Goal: Information Seeking & Learning: Learn about a topic

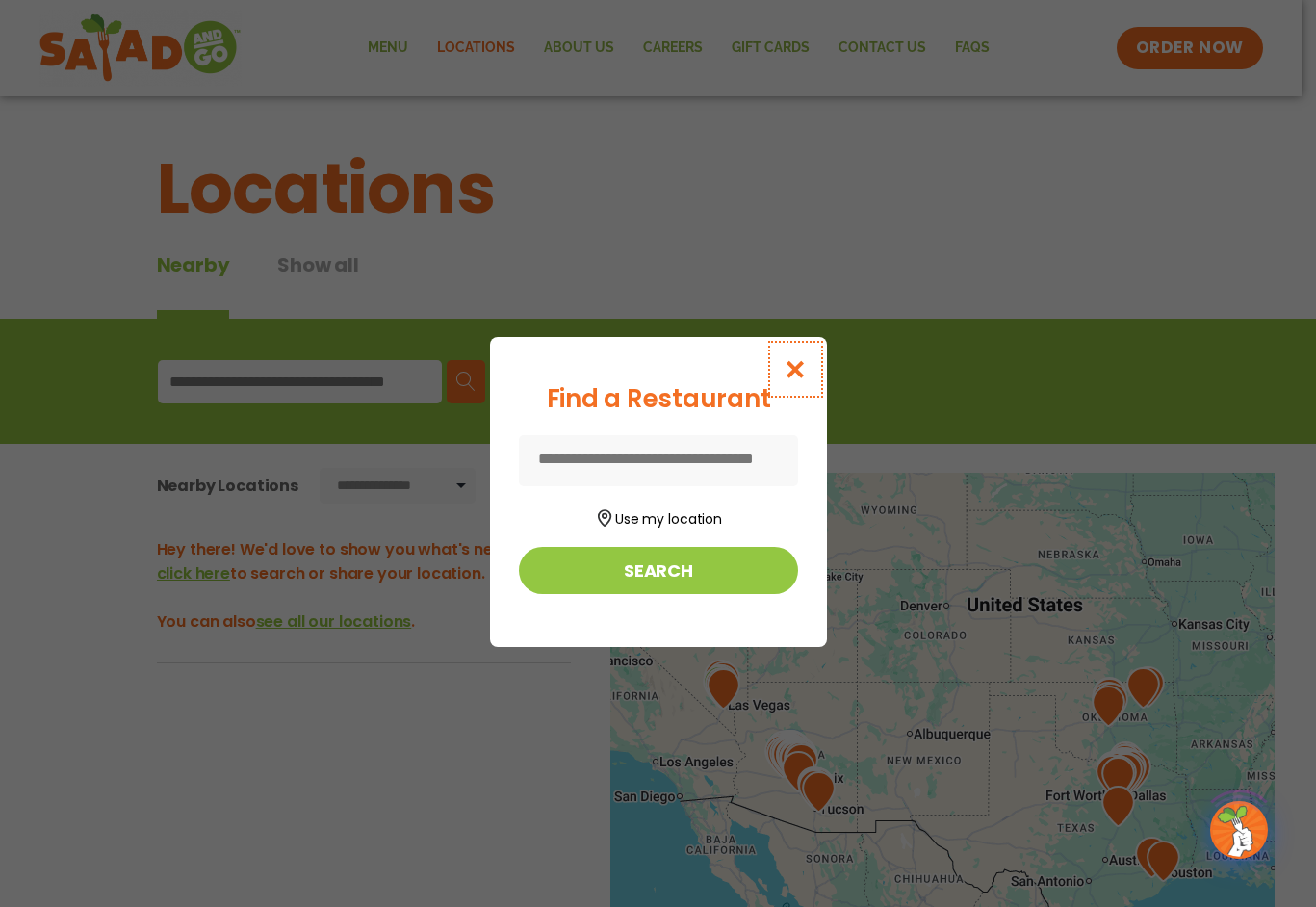
click at [791, 357] on button "Close modal" at bounding box center [794, 369] width 63 height 65
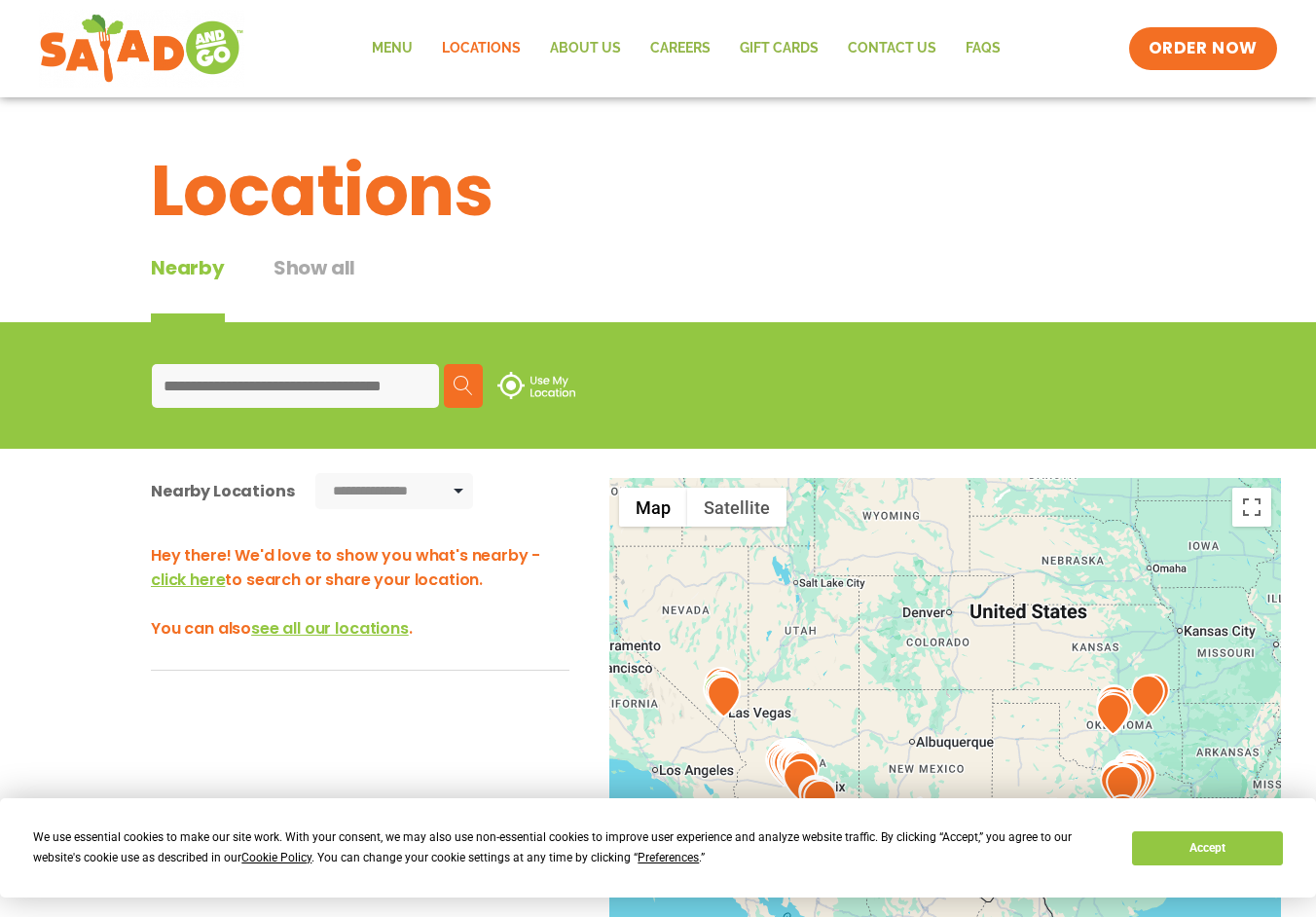
click at [299, 390] on input at bounding box center [295, 386] width 288 height 43
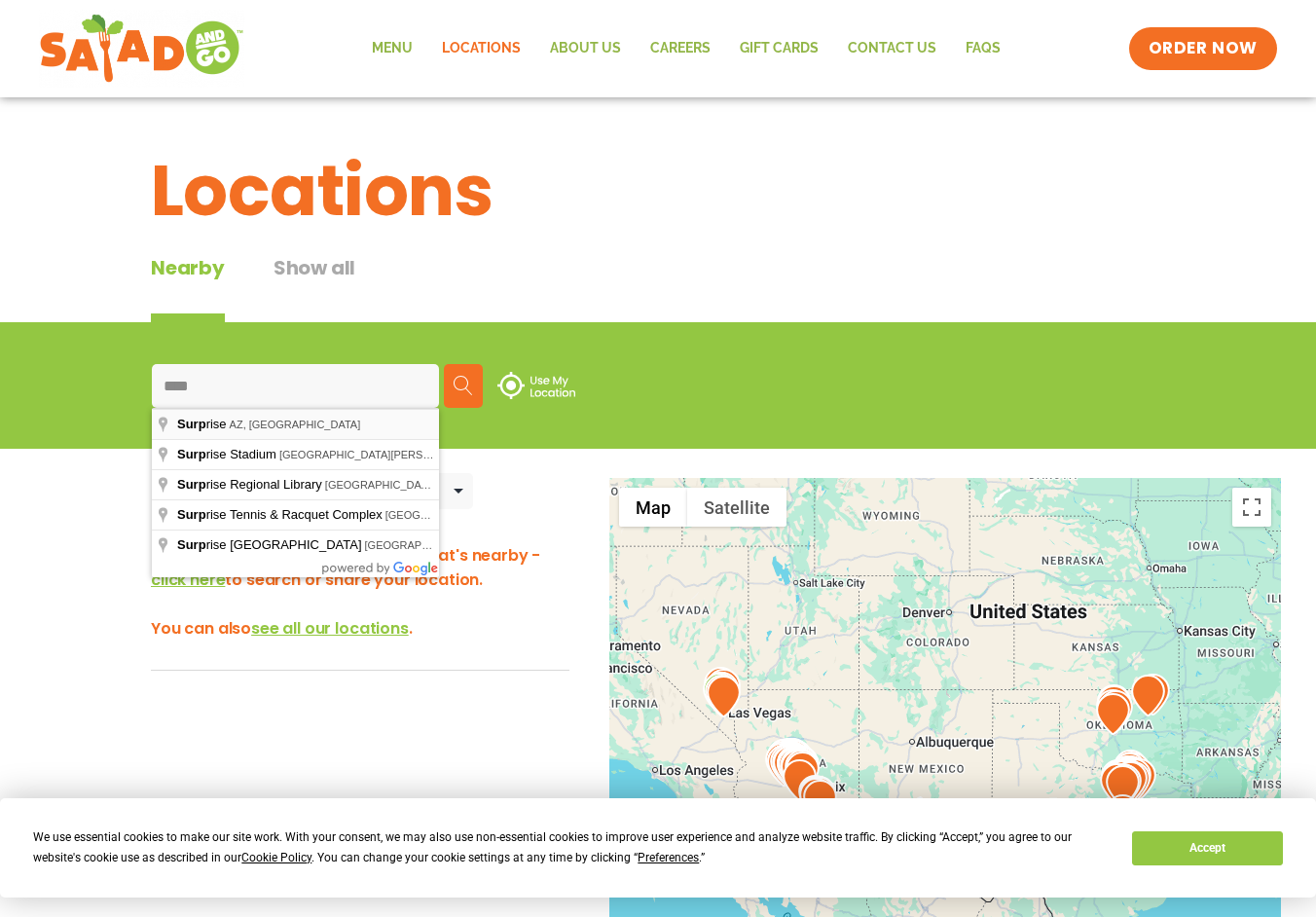
type input "**********"
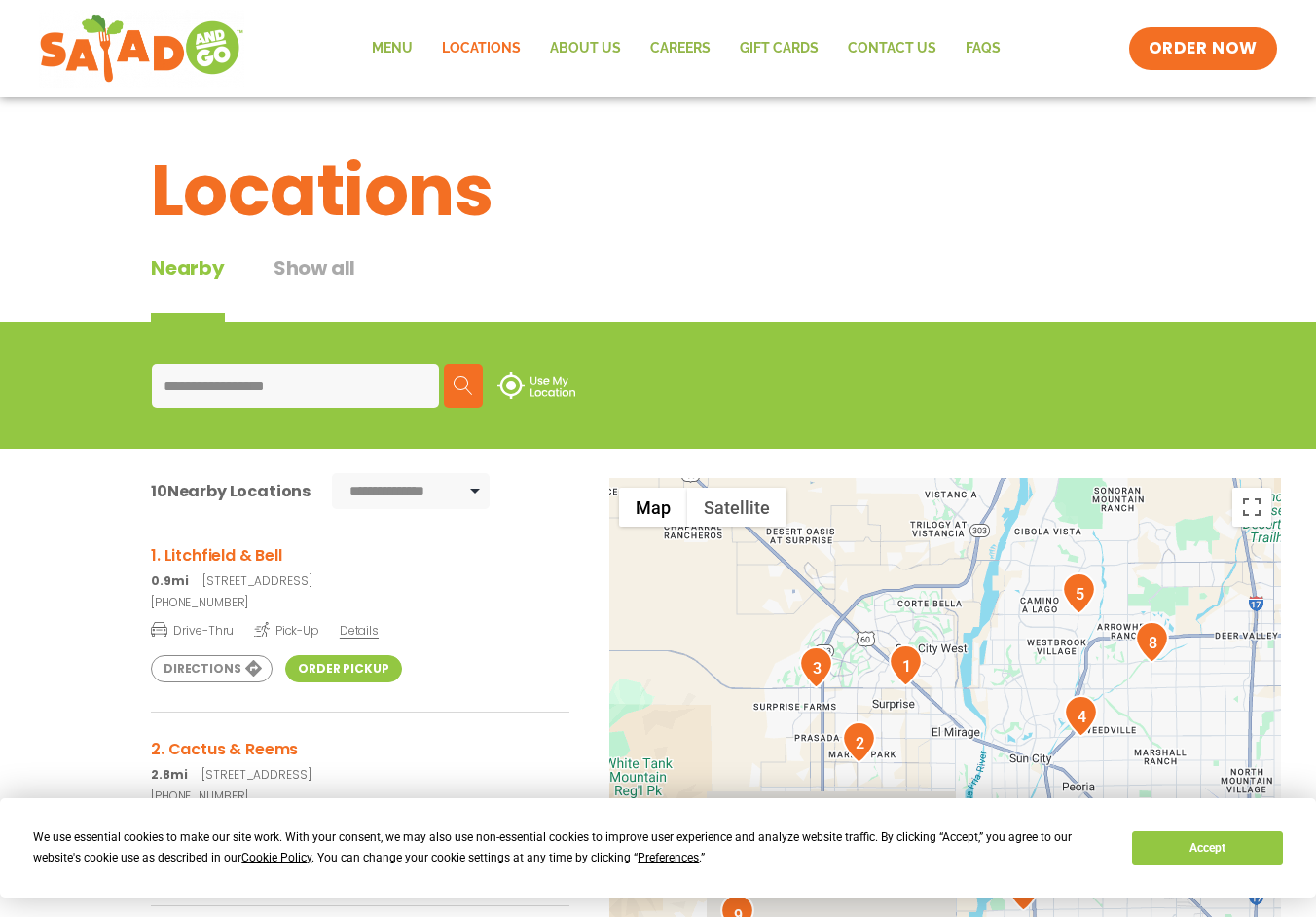
click at [199, 557] on h3 "1. Litchfield & Bell" at bounding box center [361, 555] width 419 height 25
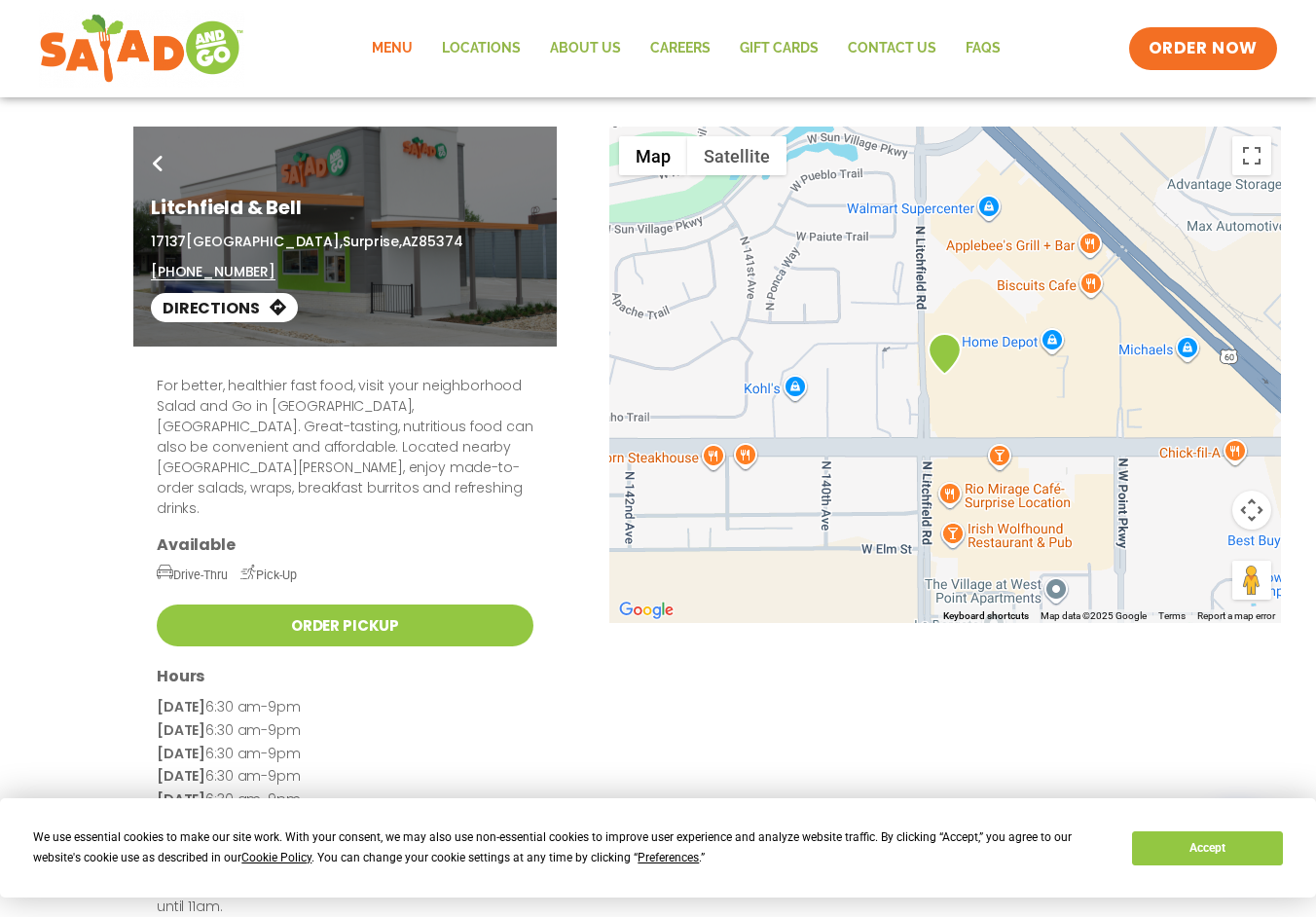
click at [389, 48] on link "Menu" at bounding box center [392, 48] width 70 height 44
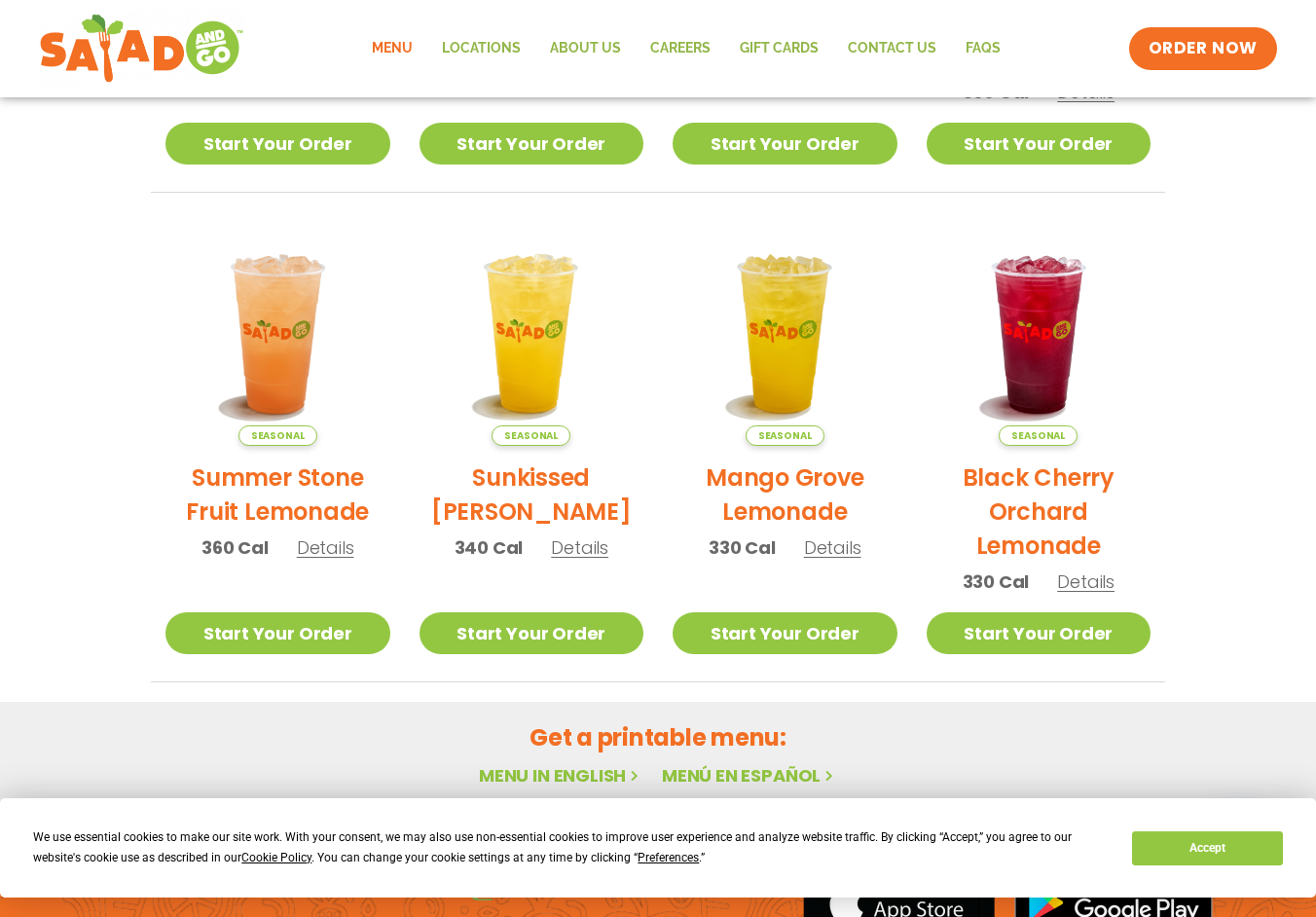
scroll to position [1014, 0]
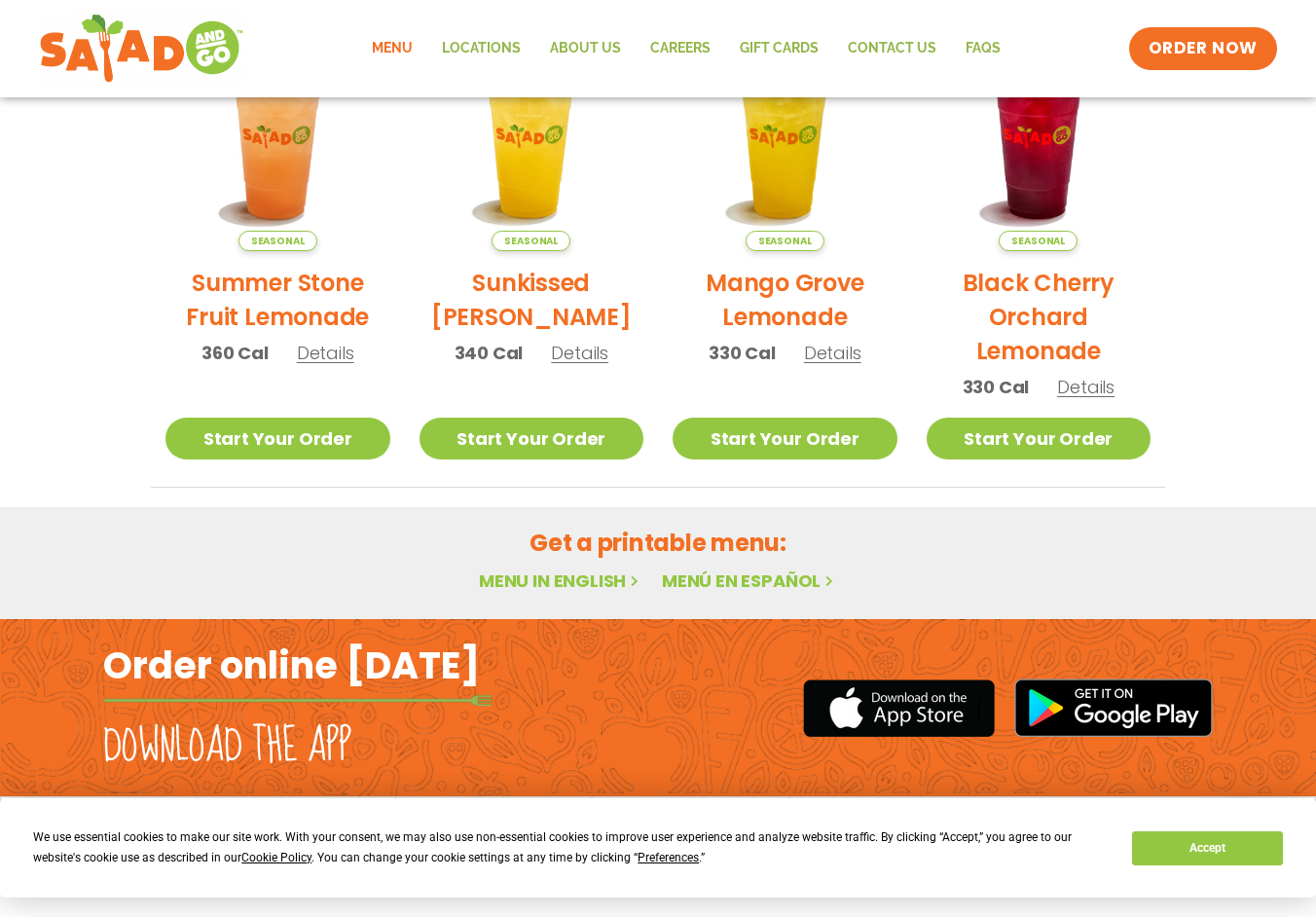
click at [543, 583] on link "Menu in English" at bounding box center [561, 581] width 164 height 25
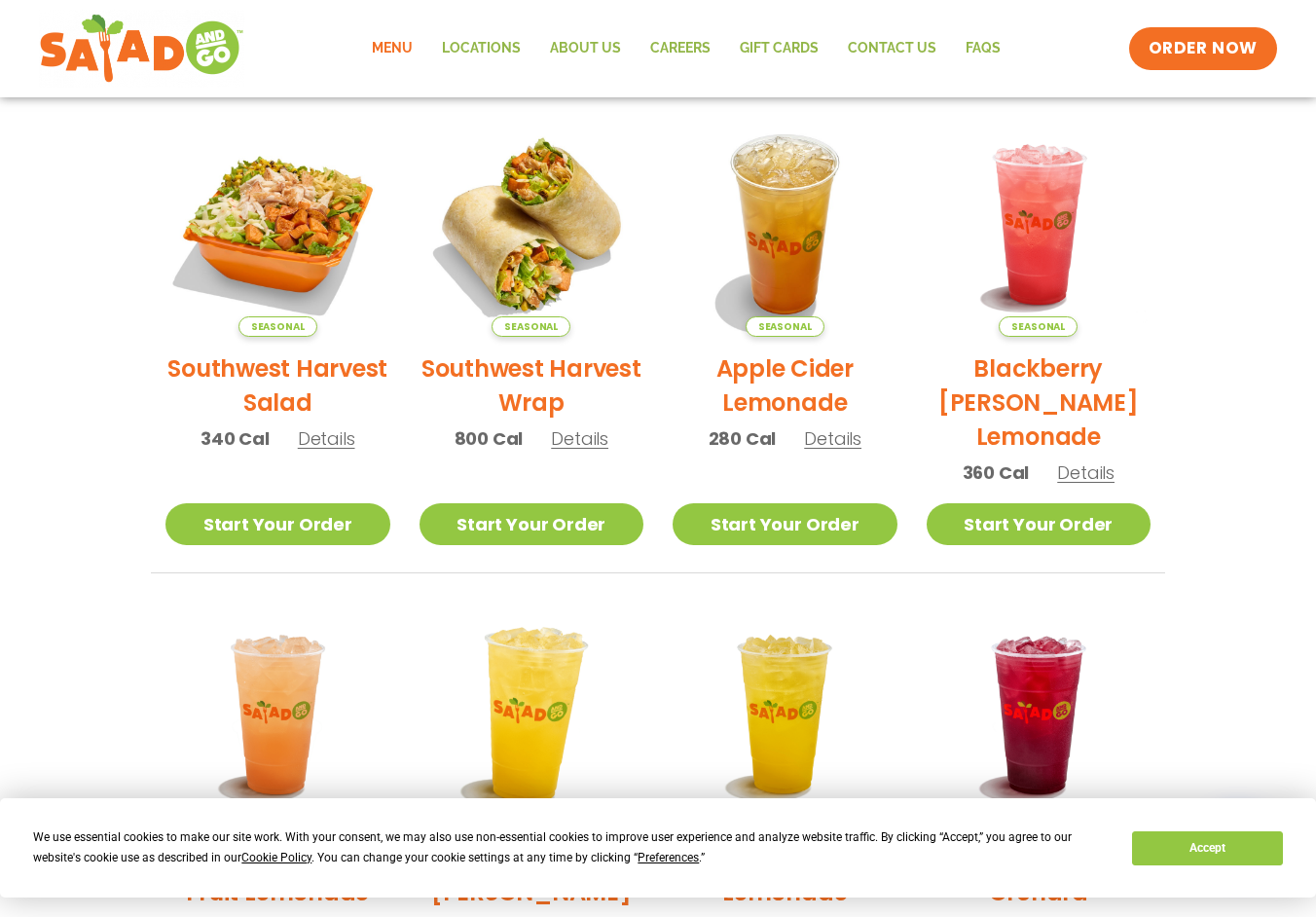
scroll to position [332, 0]
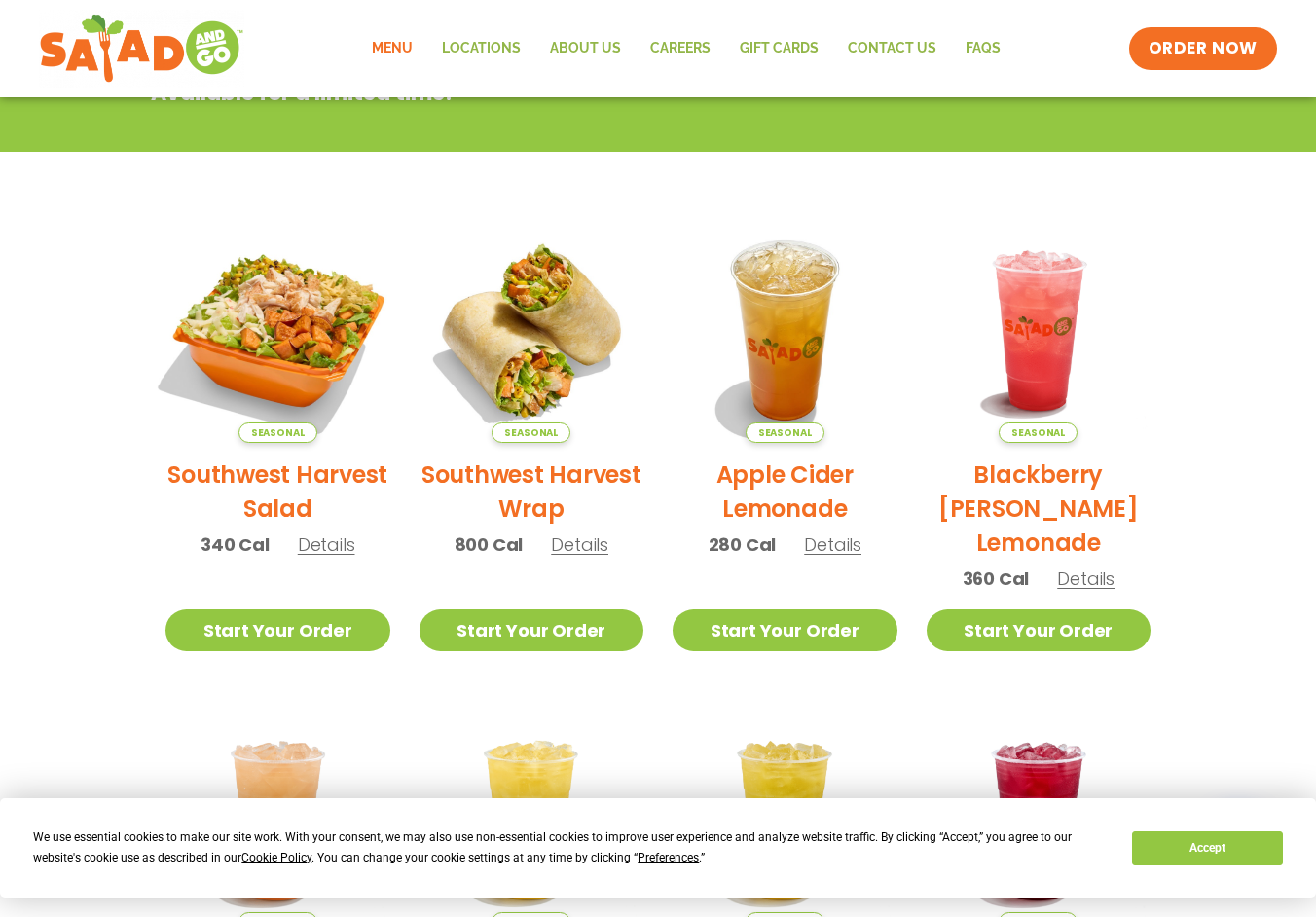
click at [256, 292] on img at bounding box center [278, 330] width 264 height 264
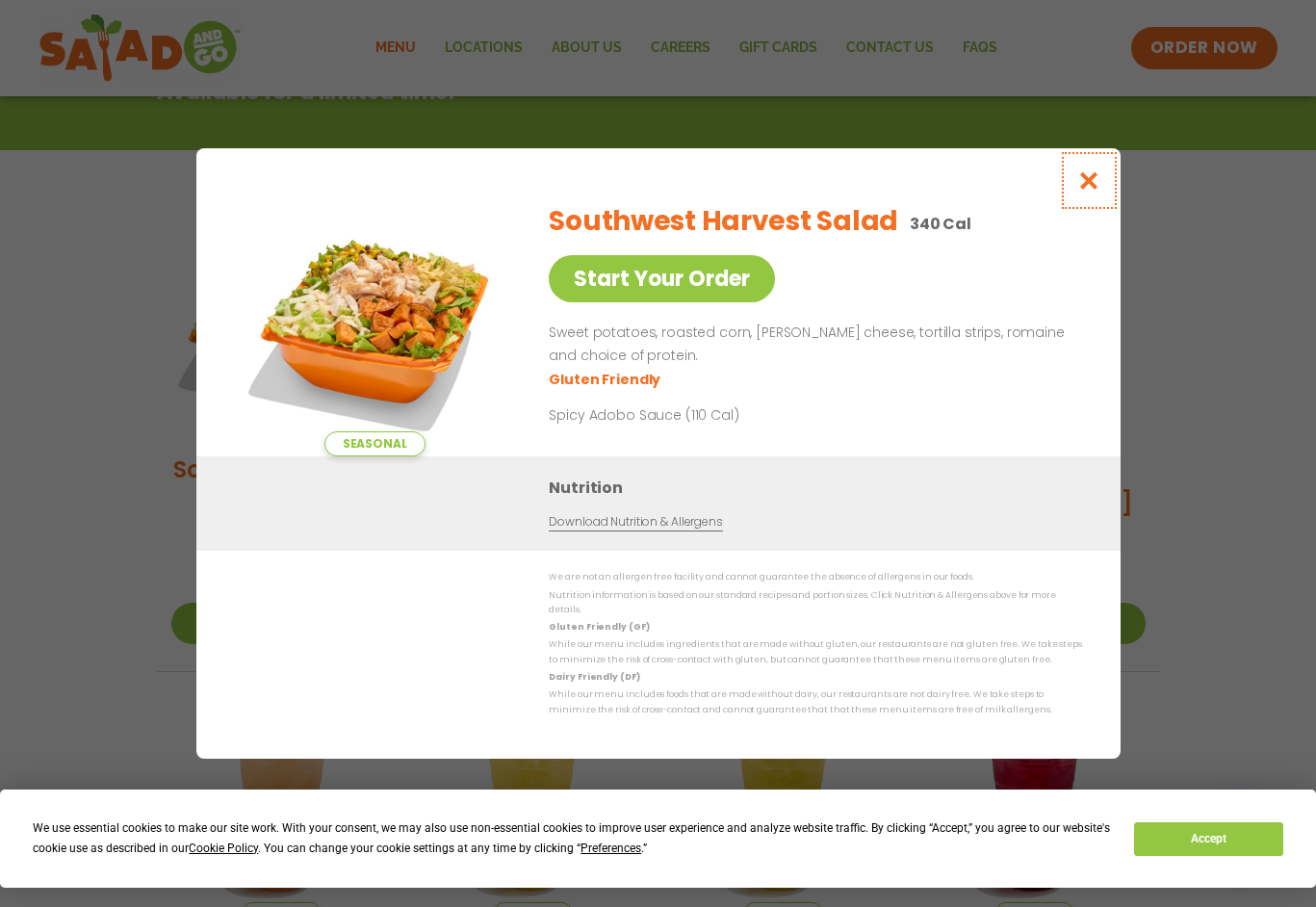
click at [1100, 184] on icon "Close modal" at bounding box center [1088, 180] width 24 height 21
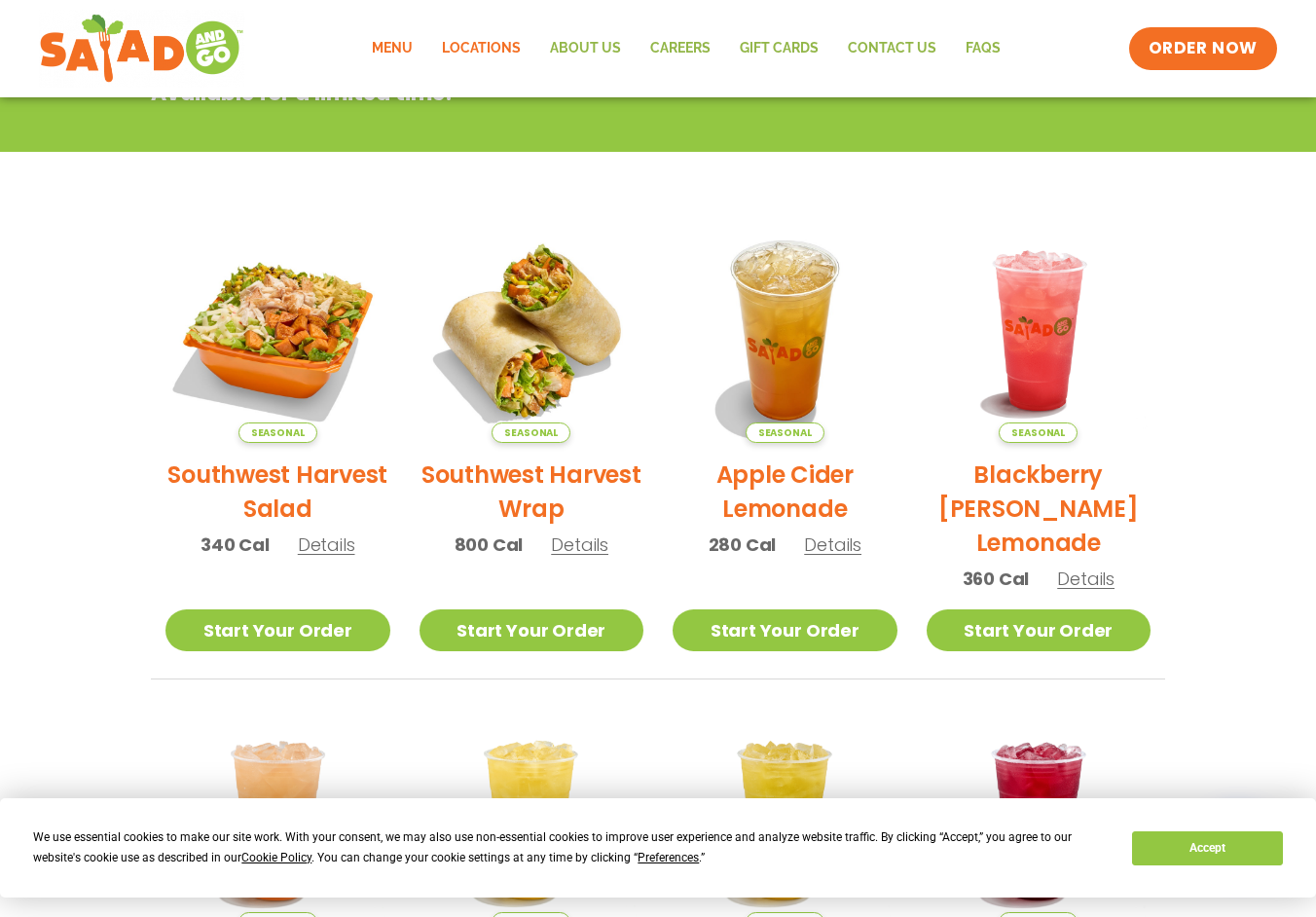
click at [454, 42] on link "Locations" at bounding box center [481, 48] width 108 height 44
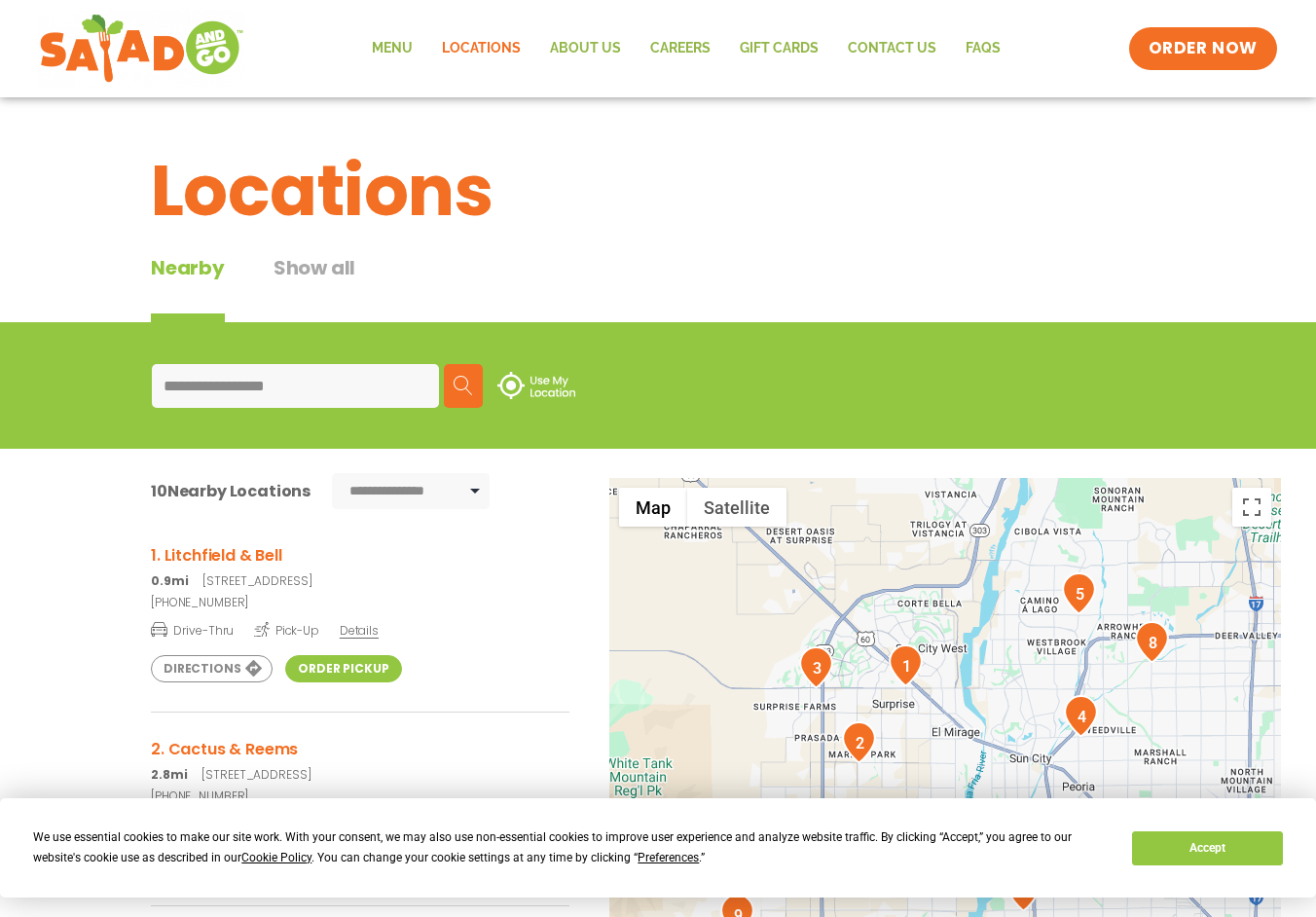
click at [365, 669] on link "Order Pickup" at bounding box center [343, 669] width 116 height 28
